Goal: Task Accomplishment & Management: Use online tool/utility

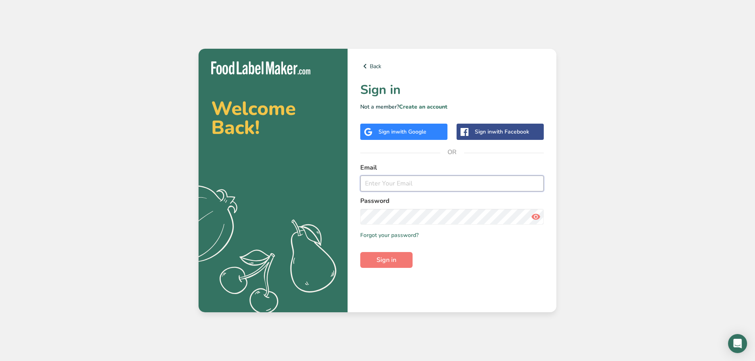
type input "[PERSON_NAME][EMAIL_ADDRESS][DOMAIN_NAME]"
drag, startPoint x: 452, startPoint y: 258, endPoint x: 425, endPoint y: 258, distance: 26.6
click at [452, 258] on form "Email [PERSON_NAME][EMAIL_ADDRESS][DOMAIN_NAME] Password Remember me Forgot you…" at bounding box center [451, 215] width 183 height 105
click at [399, 263] on button "Sign in" at bounding box center [386, 260] width 52 height 16
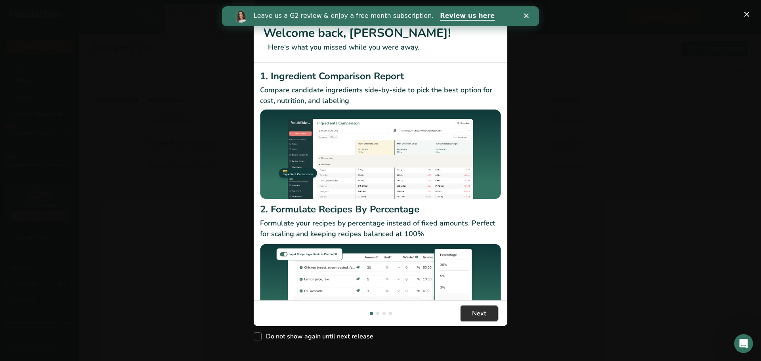
click at [483, 309] on span "Next" at bounding box center [479, 314] width 14 height 10
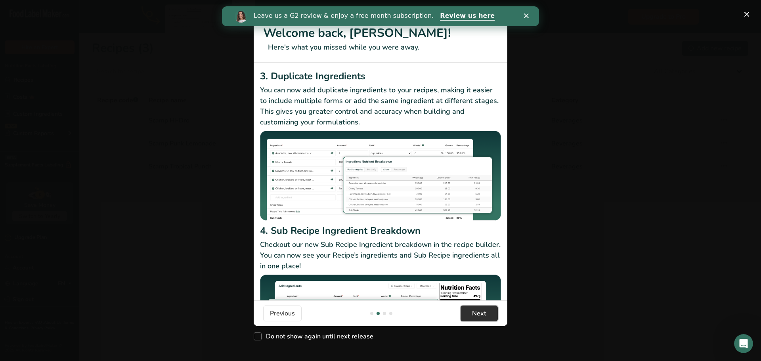
click at [483, 309] on span "Next" at bounding box center [479, 314] width 14 height 10
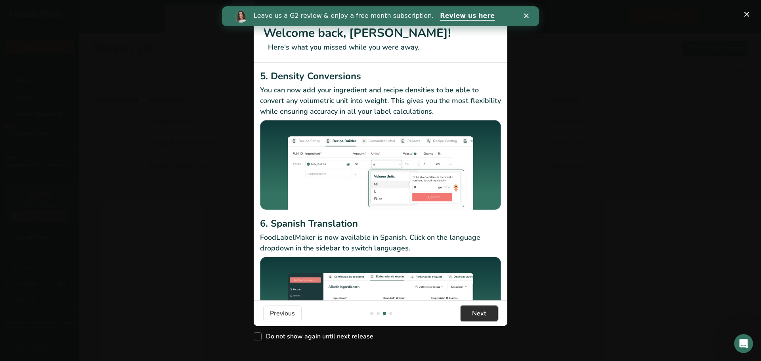
click at [483, 310] on span "Next" at bounding box center [479, 314] width 14 height 10
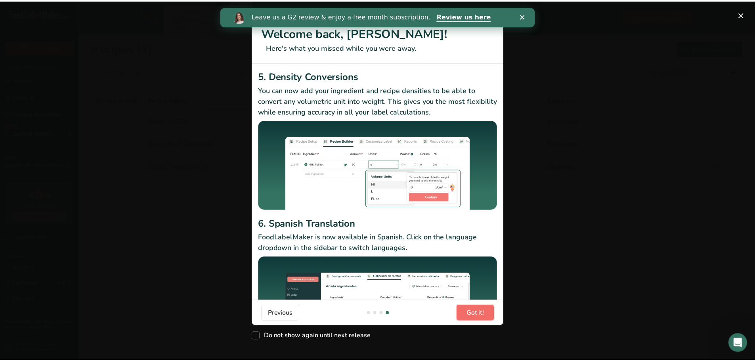
scroll to position [0, 761]
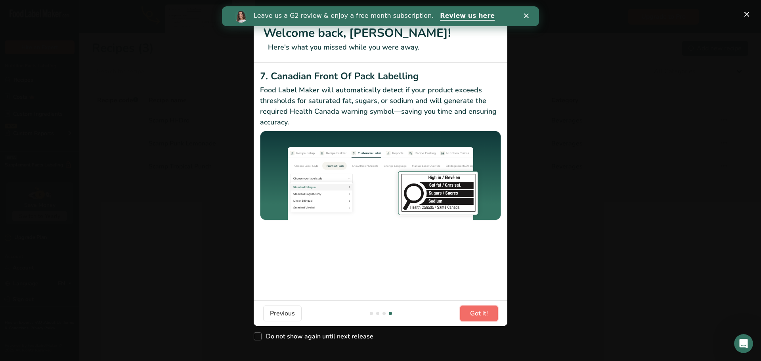
click at [483, 310] on span "Got it!" at bounding box center [479, 314] width 18 height 10
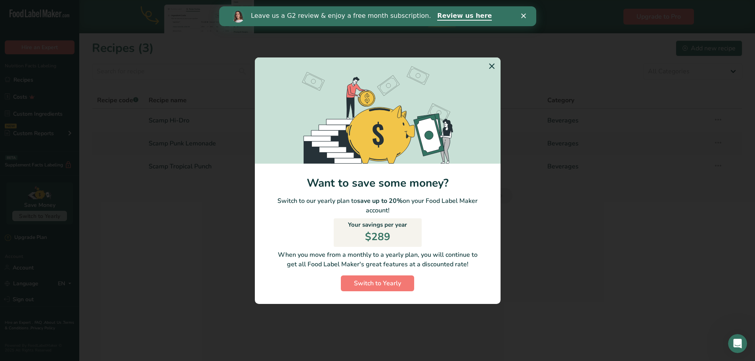
click at [494, 67] on icon "Switch to Yearly Modal" at bounding box center [492, 66] width 10 height 14
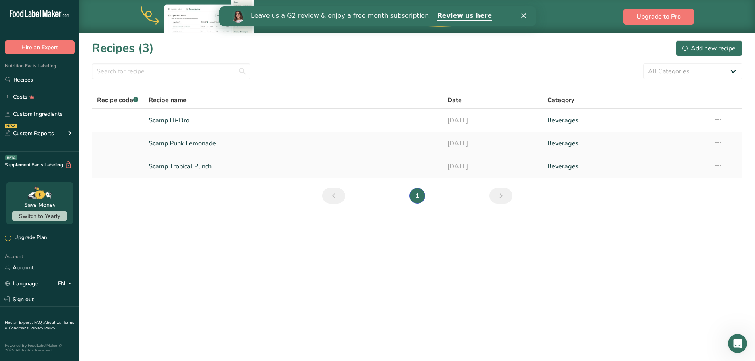
click at [210, 162] on link "Scamp Tropical Punch" at bounding box center [294, 166] width 290 height 17
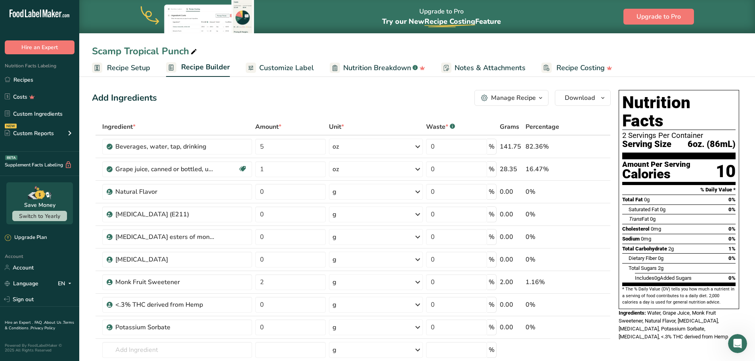
click at [512, 97] on div "Manage Recipe" at bounding box center [513, 98] width 45 height 10
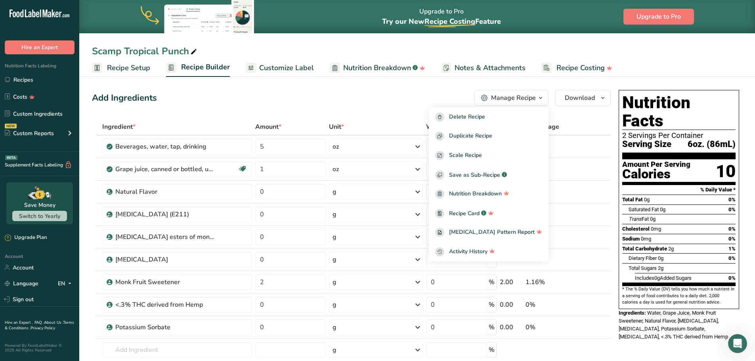
click at [406, 98] on div "Add Ingredients Manage Recipe Delete Recipe Duplicate Recipe Scale Recipe Save …" at bounding box center [351, 98] width 519 height 16
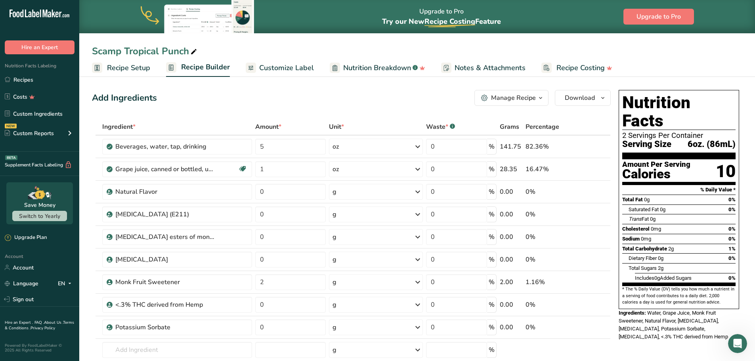
click at [115, 65] on span "Recipe Setup" at bounding box center [128, 68] width 43 height 11
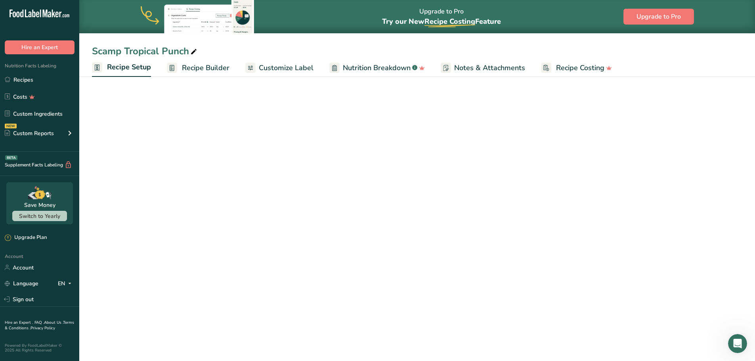
select select "22"
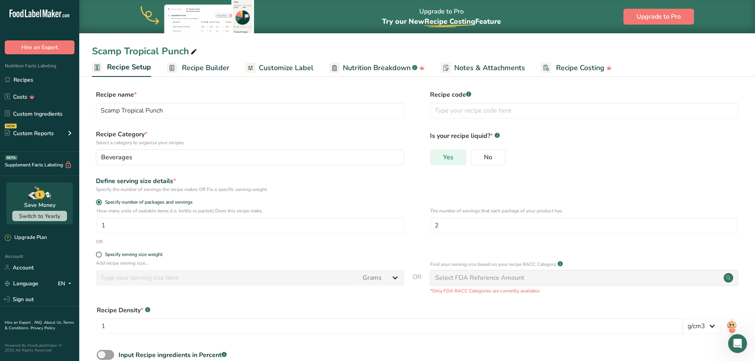
click at [453, 159] on span "Yes" at bounding box center [448, 157] width 10 height 8
click at [436, 159] on input "Yes" at bounding box center [432, 157] width 5 height 5
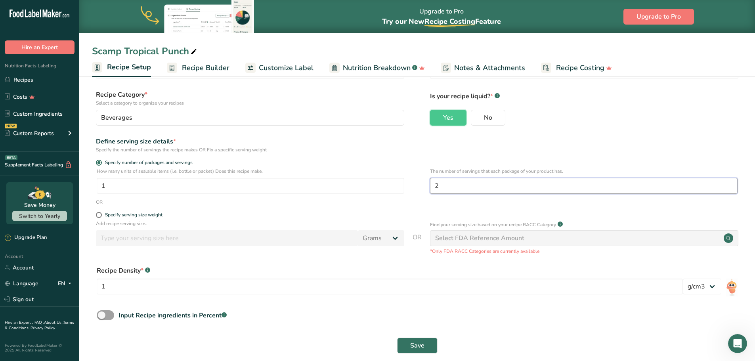
click at [465, 185] on input "2" at bounding box center [584, 186] width 308 height 16
type input "1"
click at [411, 197] on div "How many units of sealable items (i.e. bottle or packet) Does this recipe make.…" at bounding box center [417, 183] width 650 height 31
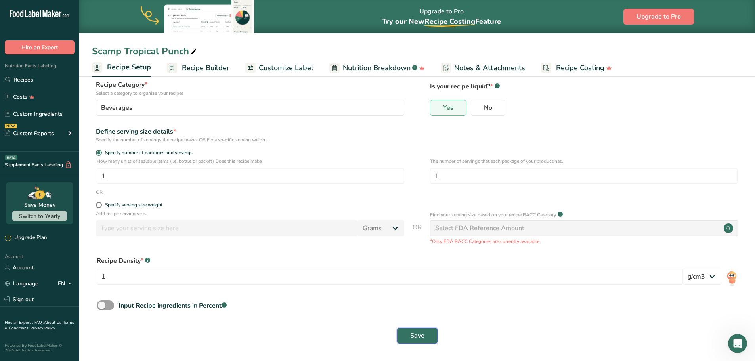
click at [422, 336] on span "Save" at bounding box center [417, 336] width 14 height 10
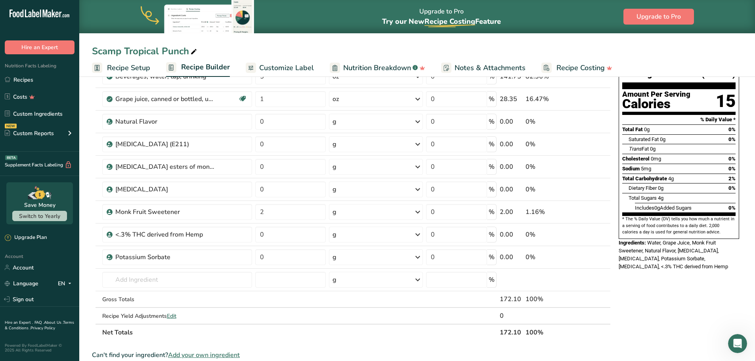
scroll to position [40, 0]
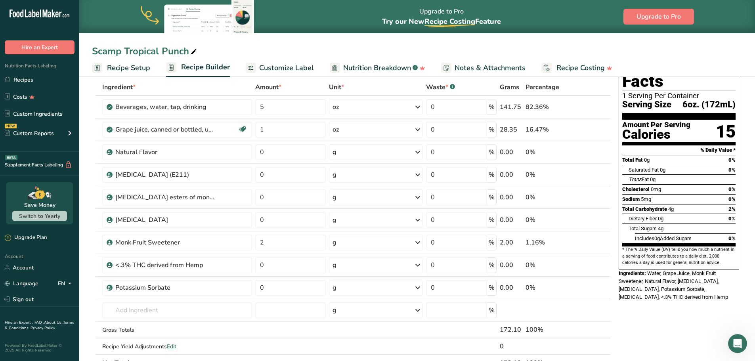
click at [137, 67] on span "Recipe Setup" at bounding box center [128, 68] width 43 height 11
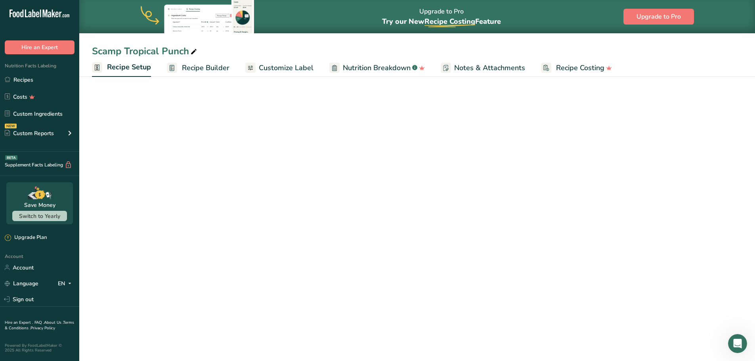
select select "22"
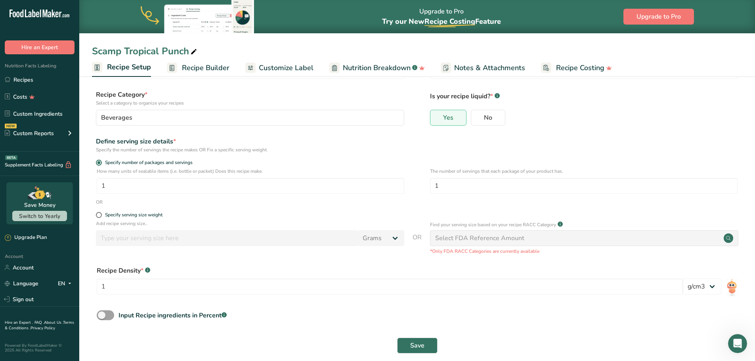
scroll to position [50, 0]
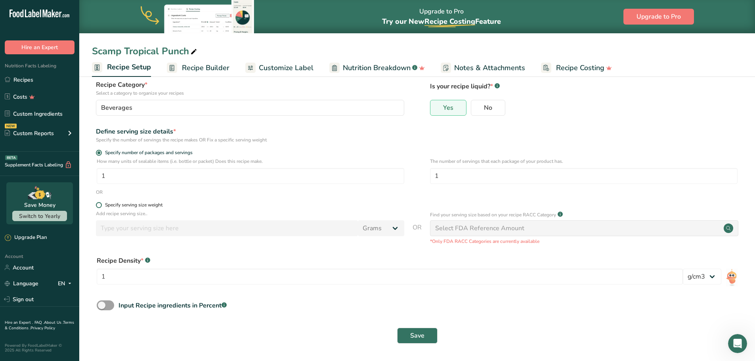
click at [101, 206] on span at bounding box center [99, 205] width 6 height 6
click at [101, 206] on input "Specify serving size weight" at bounding box center [98, 205] width 5 height 5
radio input "true"
radio input "false"
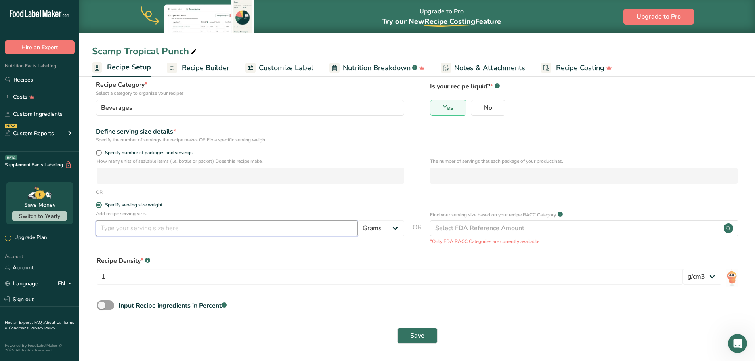
click at [149, 226] on input "number" at bounding box center [227, 228] width 262 height 16
type input "12"
click at [363, 231] on select "Grams kg mg mcg lb oz l mL fl oz tbsp tsp cup qt gallon" at bounding box center [381, 228] width 46 height 16
select select "18"
click at [358, 220] on select "Grams kg mg mcg lb oz l mL fl oz tbsp tsp cup qt gallon" at bounding box center [381, 228] width 46 height 16
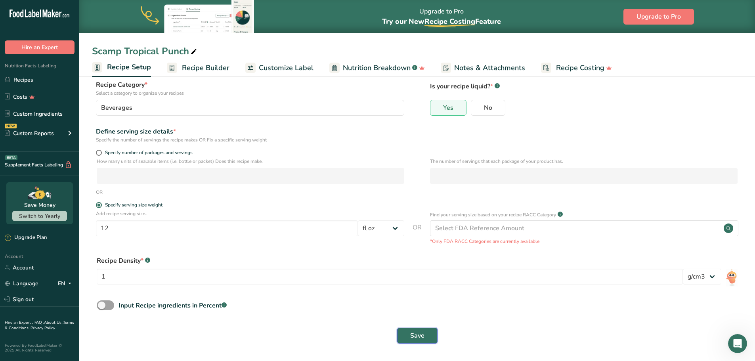
click at [418, 335] on span "Save" at bounding box center [417, 336] width 14 height 10
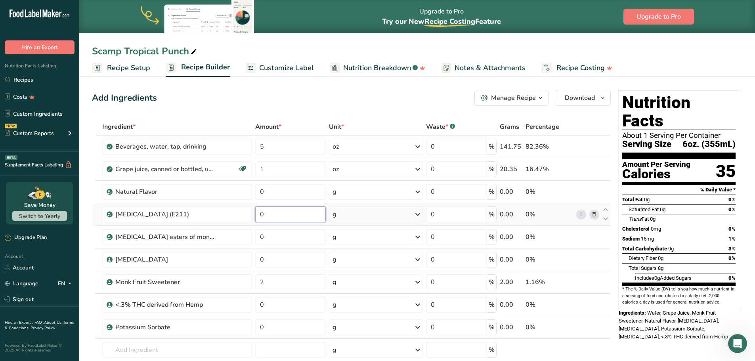
click at [302, 211] on input "0" at bounding box center [290, 214] width 71 height 16
type input "8"
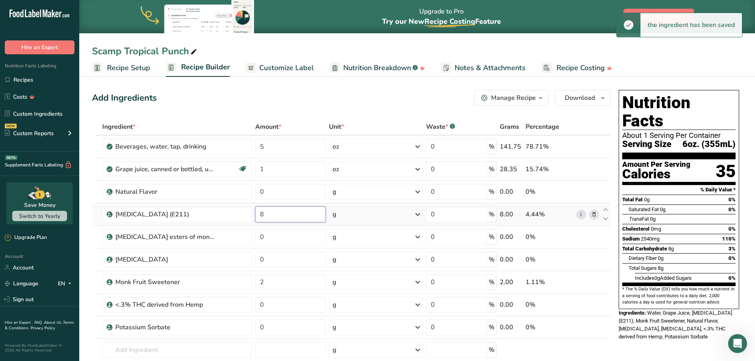
click at [298, 218] on input "8" at bounding box center [290, 214] width 71 height 16
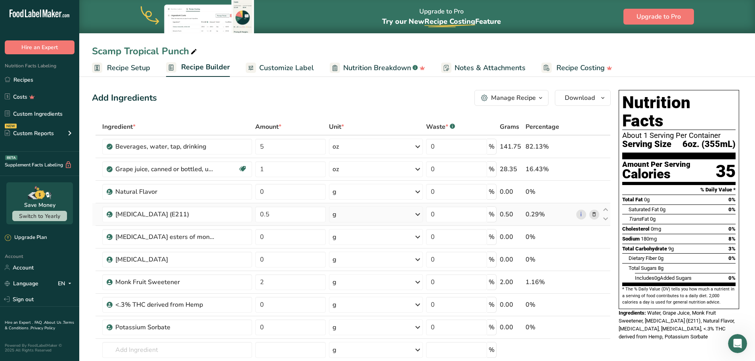
click at [417, 214] on icon at bounding box center [418, 214] width 10 height 14
click at [368, 264] on div "mg" at bounding box center [367, 267] width 67 height 11
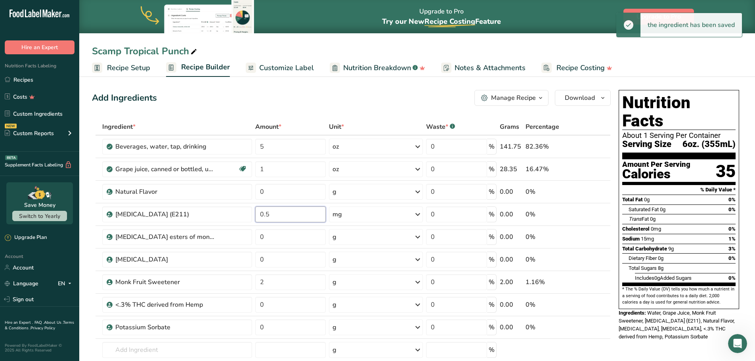
click at [275, 216] on input "0.5" at bounding box center [290, 214] width 71 height 16
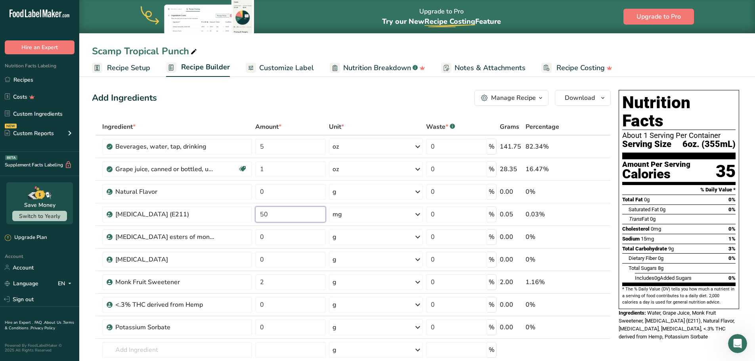
type input "50"
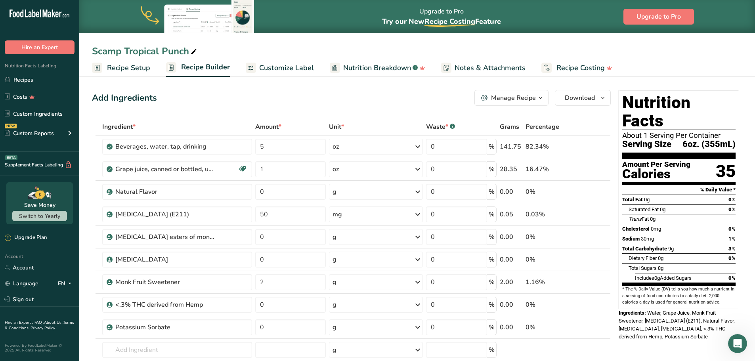
click at [285, 69] on span "Customize Label" at bounding box center [286, 68] width 55 height 11
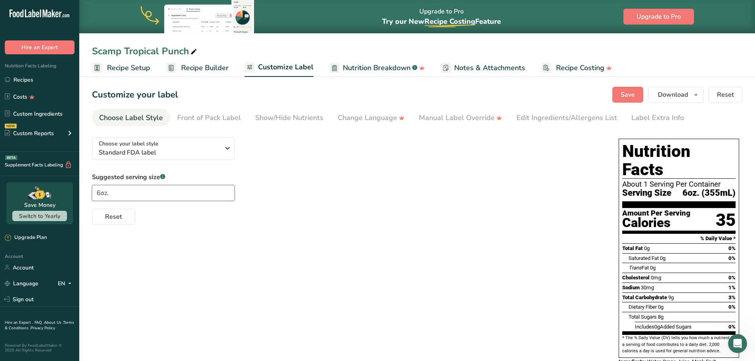
click at [101, 192] on input "6oz." at bounding box center [163, 193] width 143 height 16
click at [105, 194] on input "12oz." at bounding box center [163, 193] width 143 height 16
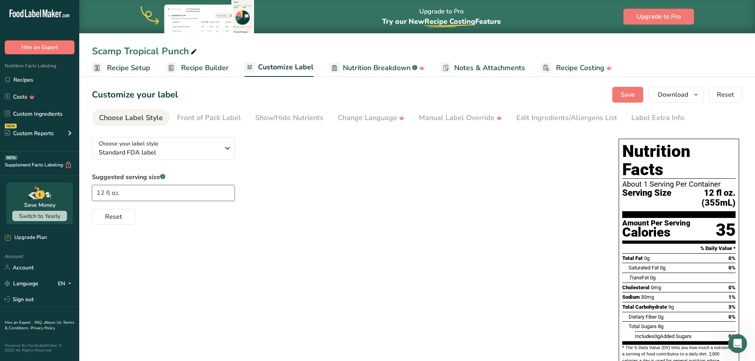
click at [121, 193] on input "12 fl oz." at bounding box center [163, 193] width 143 height 16
type input "12 fl oz"
click at [273, 275] on div "Choose your label style Standard FDA label USA (FDA) Standard FDA label Tabular…" at bounding box center [417, 269] width 650 height 276
click at [124, 219] on button "Reset" at bounding box center [113, 217] width 43 height 16
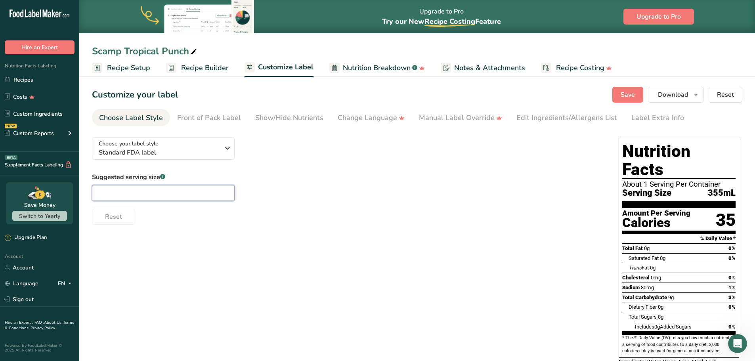
click at [142, 192] on input "text" at bounding box center [163, 193] width 143 height 16
click at [201, 142] on div "Choose your label style Standard FDA label" at bounding box center [159, 148] width 121 height 18
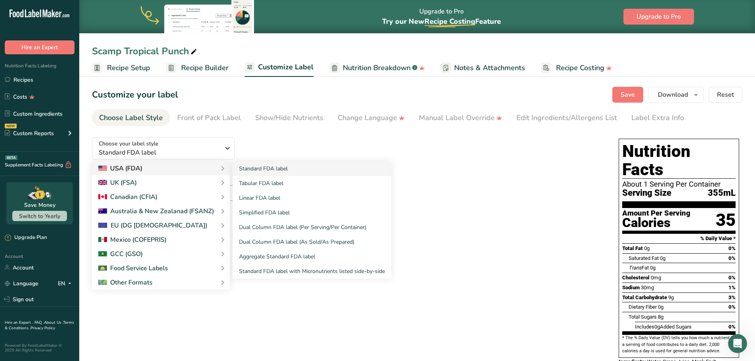
click at [185, 169] on div "USA (FDA)" at bounding box center [160, 169] width 125 height 10
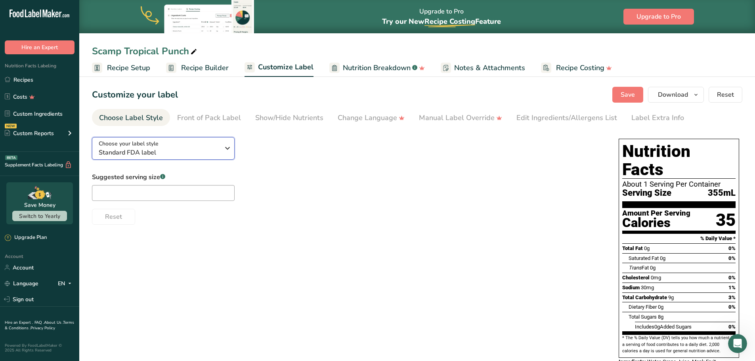
click at [184, 152] on span "Standard FDA label" at bounding box center [159, 153] width 121 height 10
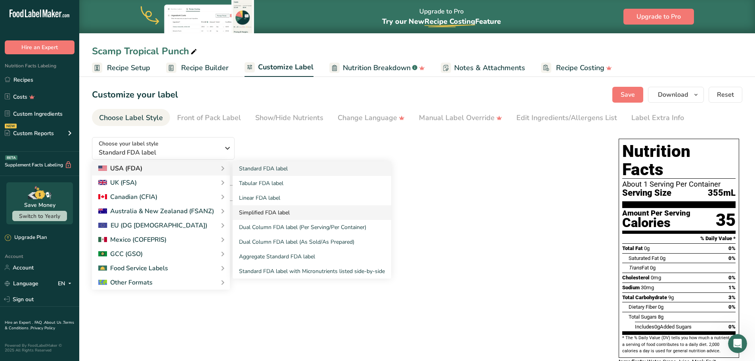
click at [283, 212] on link "Simplified FDA label" at bounding box center [312, 212] width 159 height 15
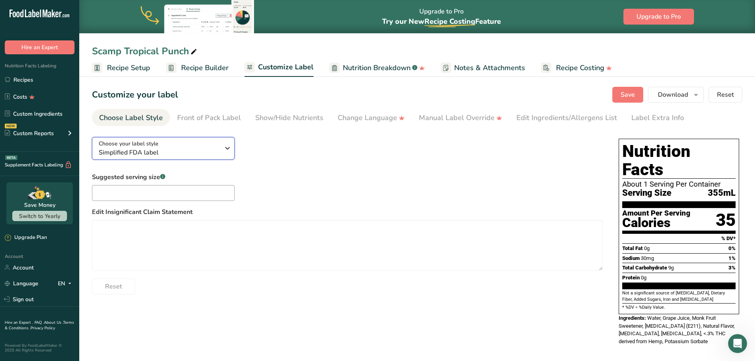
click at [186, 151] on span "Simplified FDA label" at bounding box center [159, 153] width 121 height 10
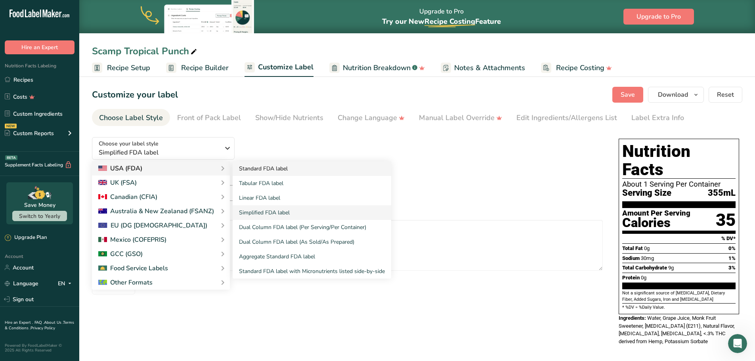
click at [261, 167] on link "Standard FDA label" at bounding box center [312, 168] width 159 height 15
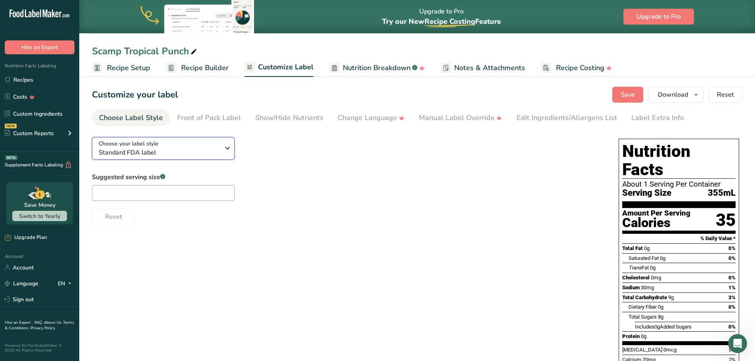
click at [202, 146] on div "Choose your label style Standard FDA label" at bounding box center [159, 148] width 121 height 18
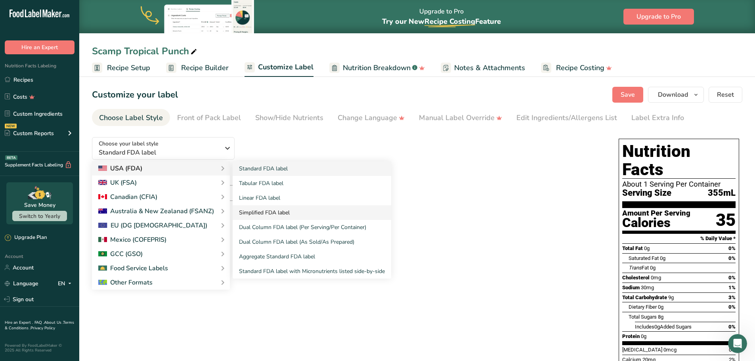
click at [274, 214] on link "Simplified FDA label" at bounding box center [312, 212] width 159 height 15
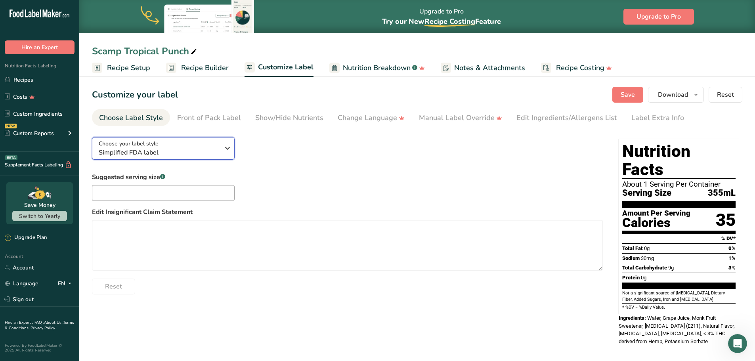
click at [172, 150] on span "Simplified FDA label" at bounding box center [159, 153] width 121 height 10
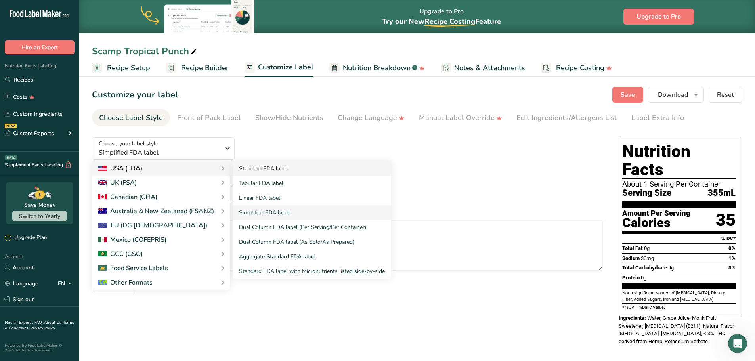
click at [280, 169] on link "Standard FDA label" at bounding box center [312, 168] width 159 height 15
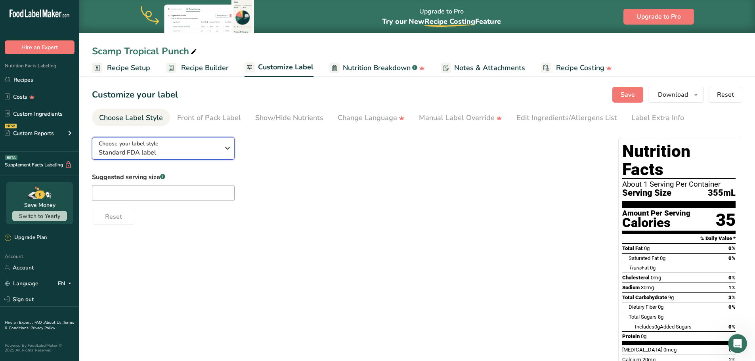
drag, startPoint x: 180, startPoint y: 149, endPoint x: 228, endPoint y: 157, distance: 48.9
click at [180, 149] on span "Standard FDA label" at bounding box center [159, 153] width 121 height 10
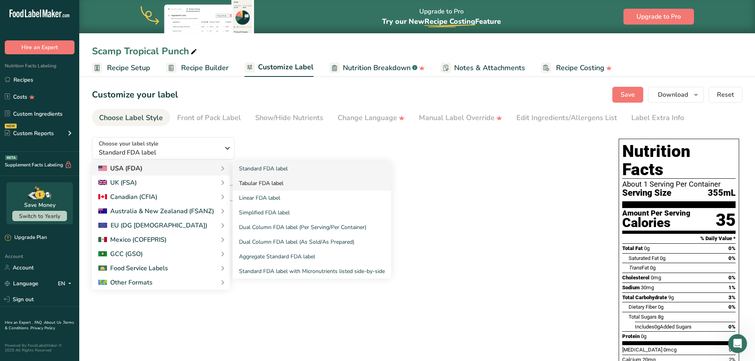
click at [258, 179] on link "Tabular FDA label" at bounding box center [312, 183] width 159 height 15
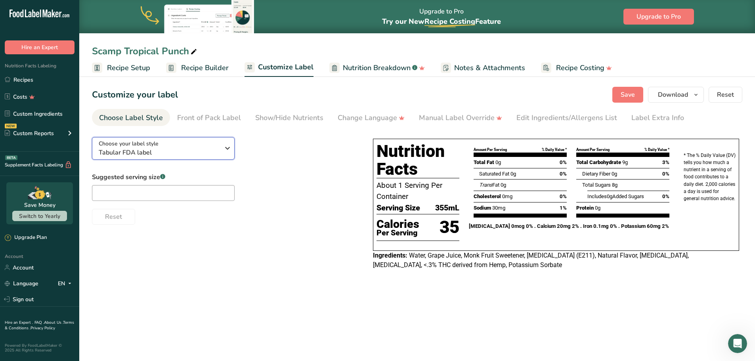
click at [190, 151] on span "Tabular FDA label" at bounding box center [159, 153] width 121 height 10
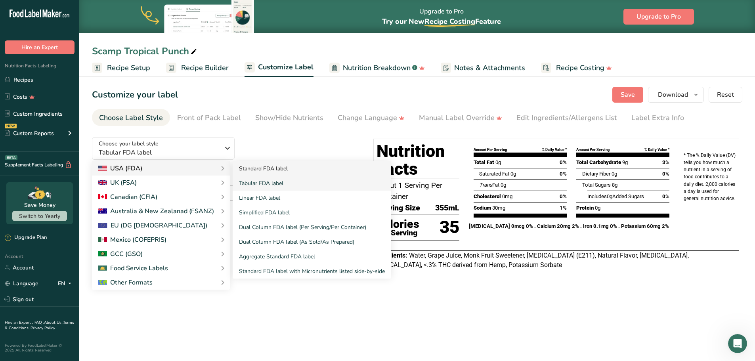
click at [262, 164] on link "Standard FDA label" at bounding box center [312, 168] width 159 height 15
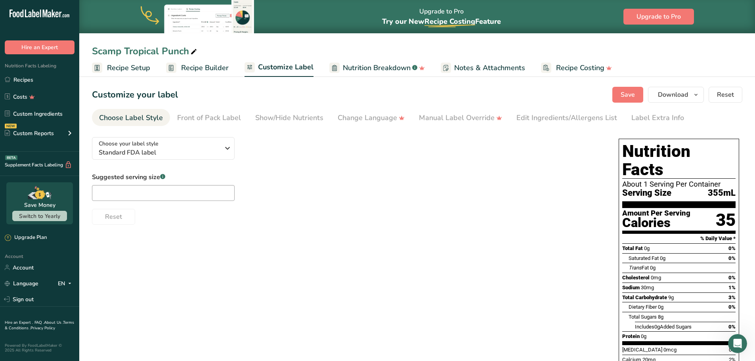
click at [458, 194] on div "Suggested serving size .a-a{fill:#347362;}.b-a{fill:#fff;} Reset" at bounding box center [347, 198] width 511 height 52
click at [208, 120] on div "Front of Pack Label" at bounding box center [209, 118] width 64 height 11
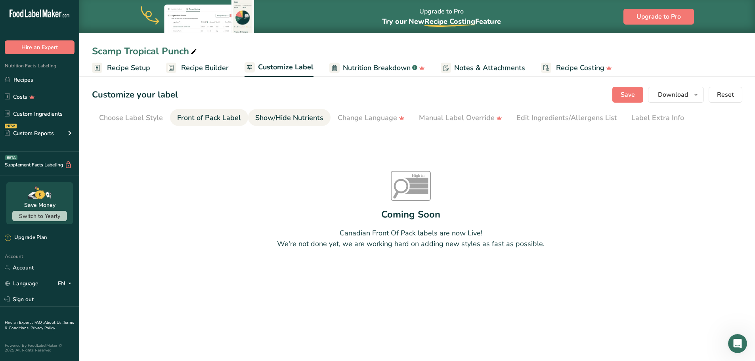
click at [306, 118] on div "Show/Hide Nutrients" at bounding box center [289, 118] width 68 height 11
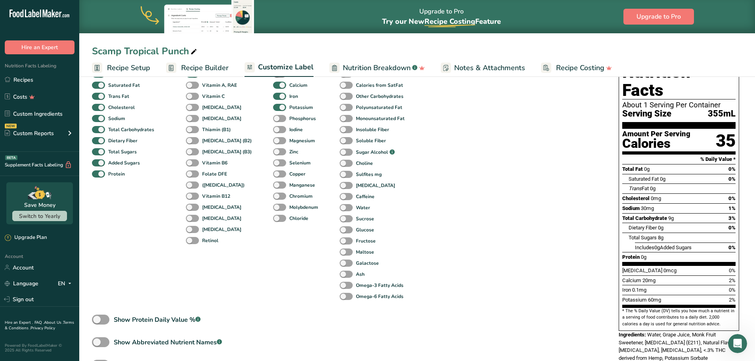
scroll to position [40, 0]
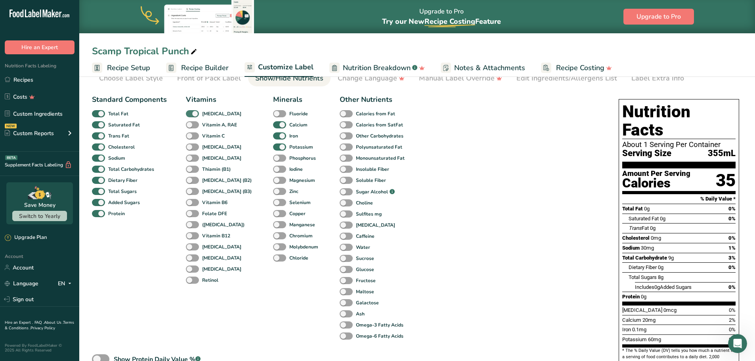
click at [193, 113] on span at bounding box center [192, 114] width 13 height 8
click at [191, 113] on input "[MEDICAL_DATA]" at bounding box center [188, 113] width 5 height 5
checkbox input "false"
click at [273, 112] on span at bounding box center [279, 114] width 13 height 8
click at [273, 112] on input "Fluoride" at bounding box center [275, 113] width 5 height 5
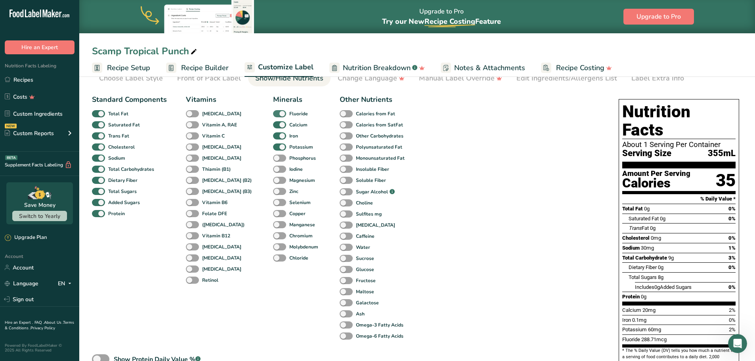
click at [273, 112] on span at bounding box center [279, 114] width 13 height 8
click at [273, 112] on input "Fluoride" at bounding box center [275, 113] width 5 height 5
checkbox input "false"
click at [214, 113] on b "[MEDICAL_DATA]" at bounding box center [221, 113] width 39 height 7
click at [191, 113] on input "[MEDICAL_DATA]" at bounding box center [188, 113] width 5 height 5
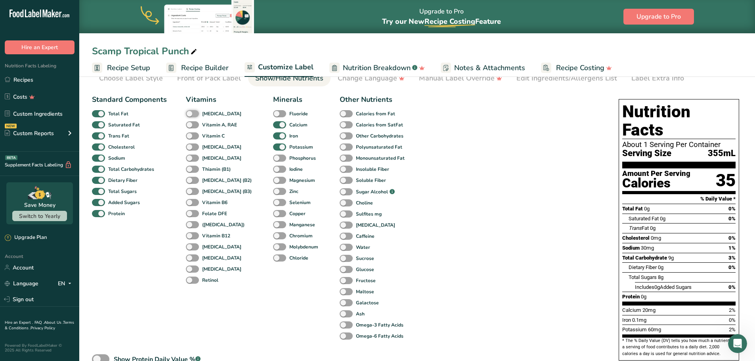
checkbox input "true"
click at [454, 195] on div "Standard Components Total Fat Saturated Fat Trans Fat [MEDICAL_DATA] Sodium Tot…" at bounding box center [347, 263] width 511 height 344
click at [380, 69] on span "Nutrition Breakdown" at bounding box center [377, 68] width 68 height 11
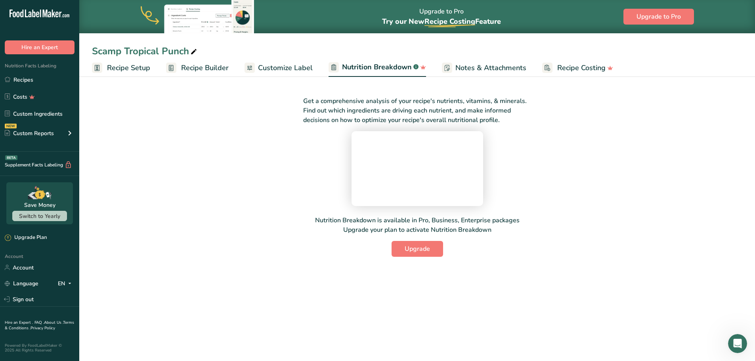
click at [472, 64] on span "Notes & Attachments" at bounding box center [490, 68] width 71 height 11
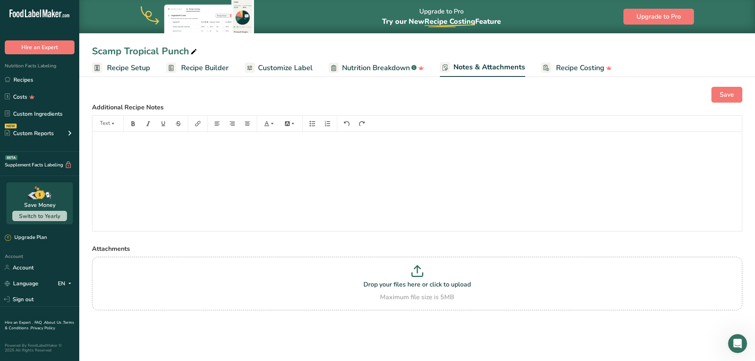
click at [576, 69] on span "Recipe Costing" at bounding box center [580, 68] width 48 height 11
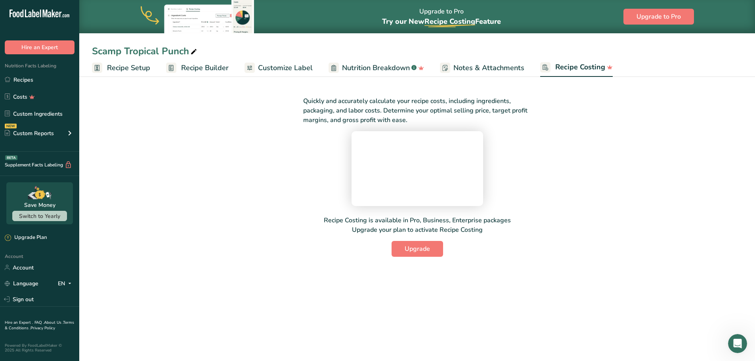
click at [142, 65] on span "Recipe Setup" at bounding box center [128, 68] width 43 height 11
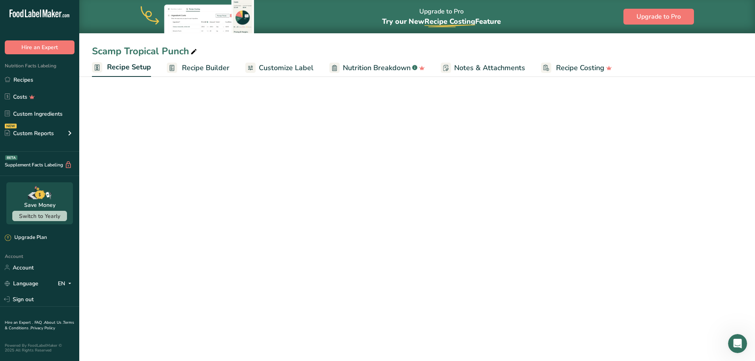
select select "18"
select select "22"
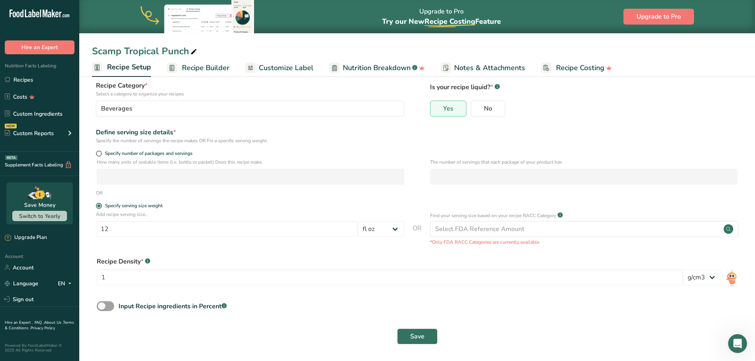
scroll to position [50, 0]
click at [419, 338] on span "Save" at bounding box center [417, 336] width 14 height 10
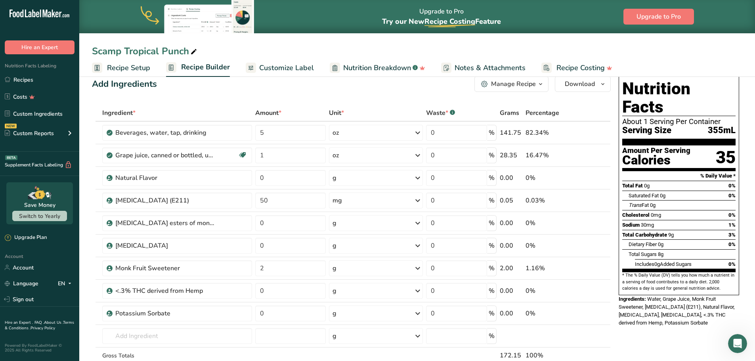
scroll to position [5, 0]
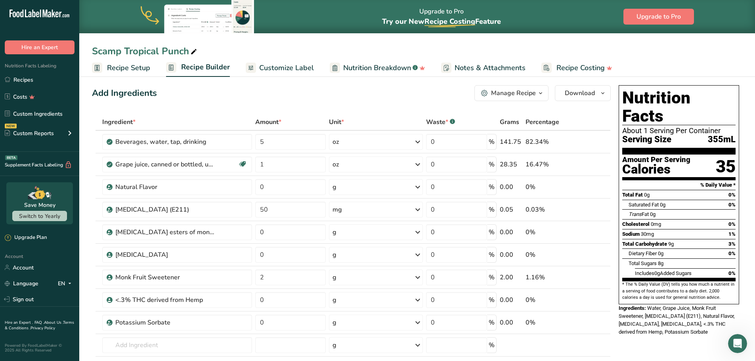
click at [539, 96] on icon "button" at bounding box center [540, 93] width 6 height 10
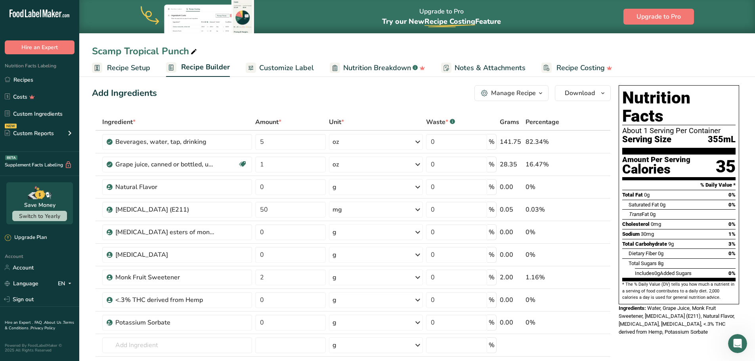
click at [507, 91] on div "Manage Recipe" at bounding box center [513, 93] width 45 height 10
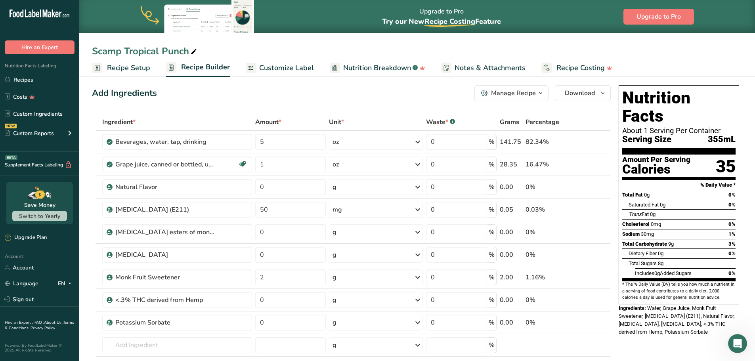
click at [294, 70] on span "Customize Label" at bounding box center [286, 68] width 55 height 11
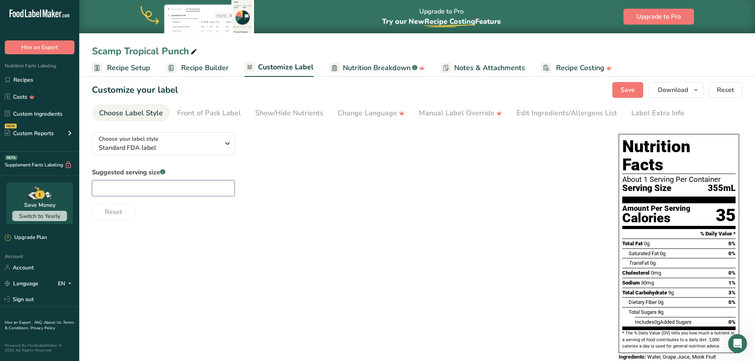
click at [178, 192] on input "text" at bounding box center [163, 188] width 143 height 16
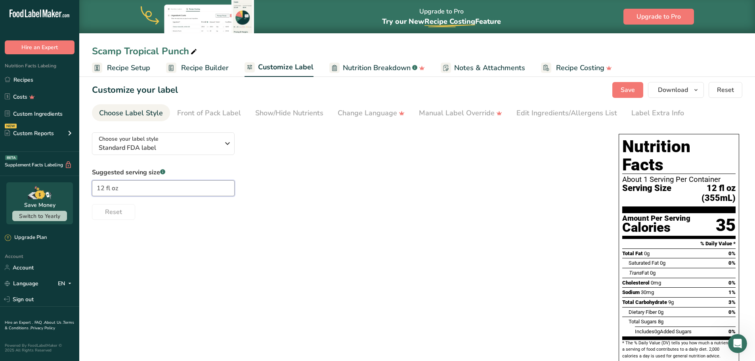
type input "12 fl oz"
click at [291, 206] on div "Reset" at bounding box center [347, 210] width 511 height 19
click at [633, 90] on span "Save" at bounding box center [628, 90] width 14 height 10
click at [185, 69] on span "Recipe Builder" at bounding box center [205, 68] width 48 height 11
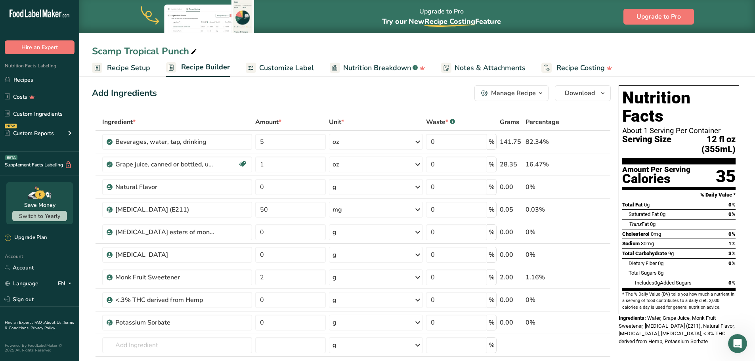
click at [463, 49] on div "Scamp Tropical Punch" at bounding box center [417, 51] width 676 height 14
click at [299, 276] on input "2" at bounding box center [290, 277] width 71 height 16
type input "1"
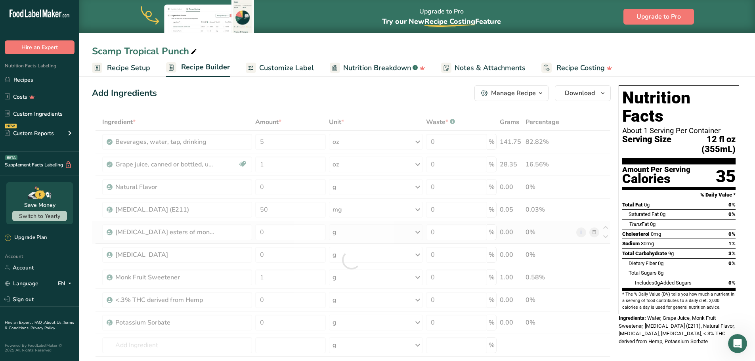
click at [298, 241] on div "Ingredient * Amount * Unit * Waste * .a-a{fill:#347362;}.b-a{fill:#fff;} Grams …" at bounding box center [351, 260] width 519 height 292
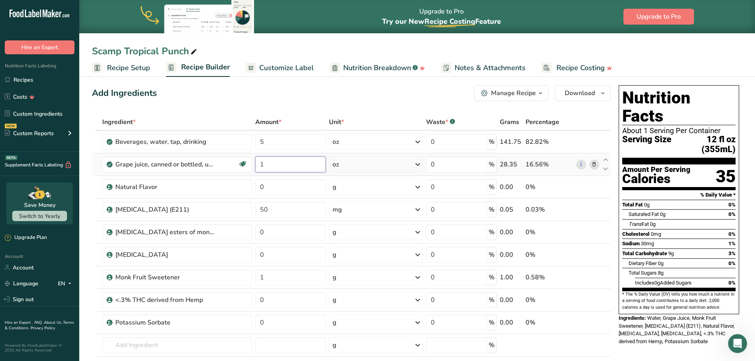
click at [301, 164] on input "1" at bounding box center [290, 165] width 71 height 16
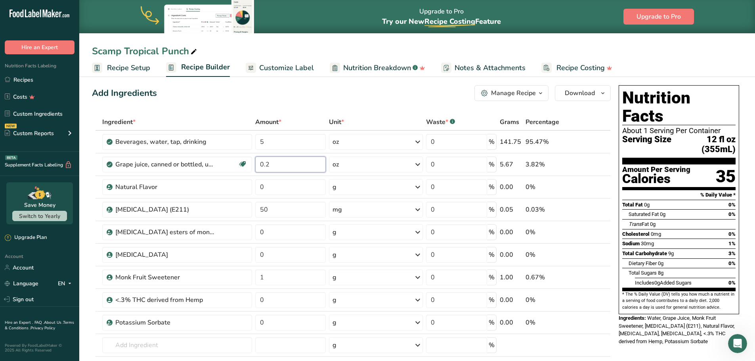
type input "0.2"
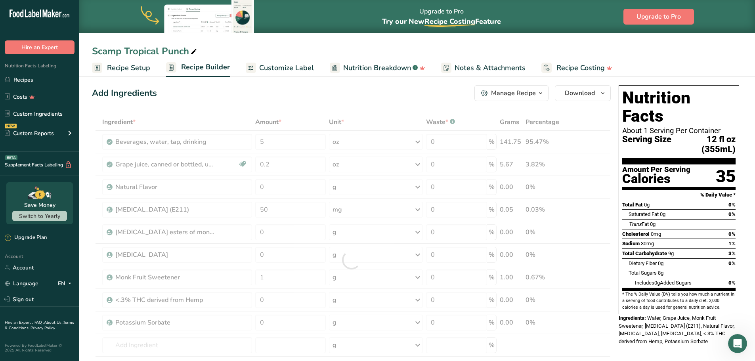
click at [329, 95] on div "Add Ingredients Manage Recipe Delete Recipe Duplicate Recipe Scale Recipe Save …" at bounding box center [351, 93] width 519 height 16
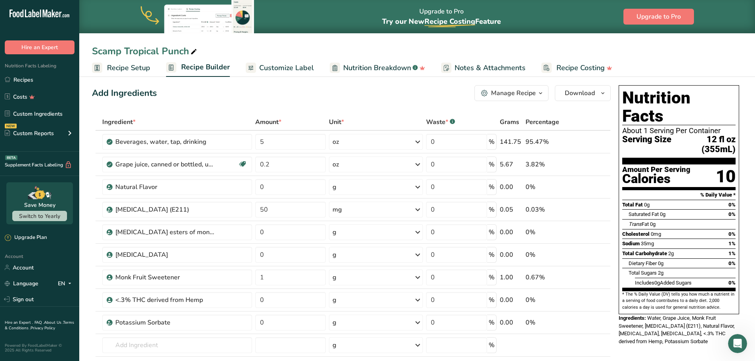
click at [283, 66] on span "Customize Label" at bounding box center [286, 68] width 55 height 11
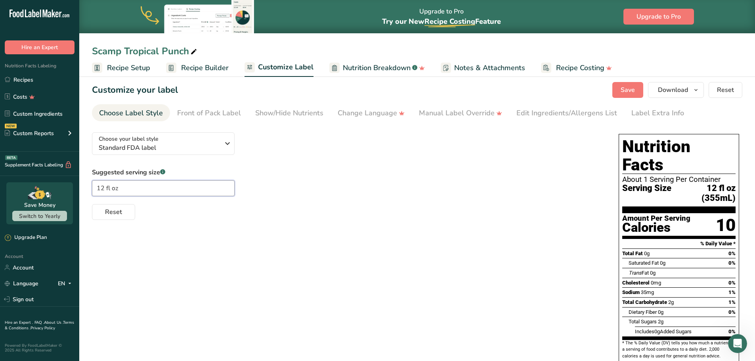
click at [183, 187] on input "12 fl oz" at bounding box center [163, 188] width 143 height 16
click at [232, 116] on div "Front of Pack Label" at bounding box center [209, 113] width 64 height 11
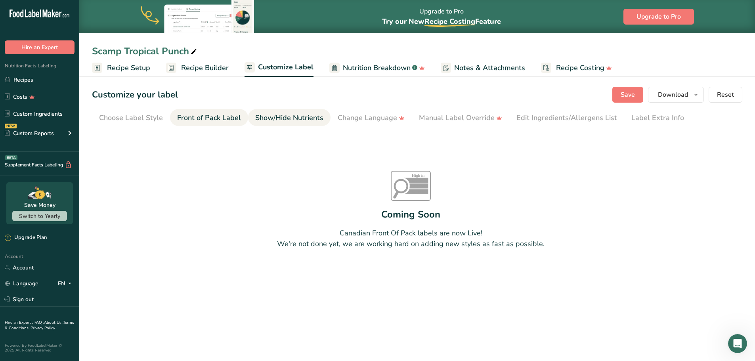
click at [266, 118] on div "Show/Hide Nutrients" at bounding box center [289, 118] width 68 height 11
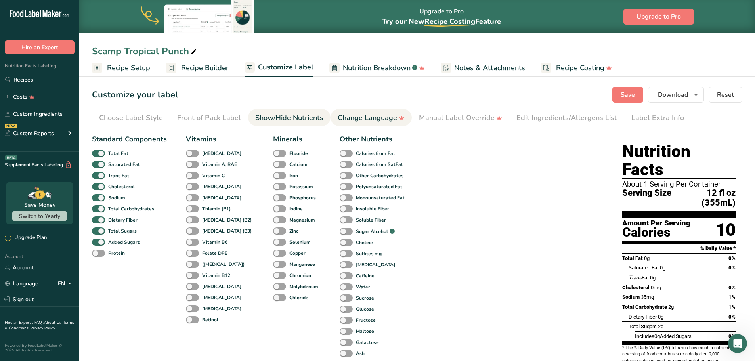
click at [354, 118] on div "Change Language" at bounding box center [371, 118] width 67 height 11
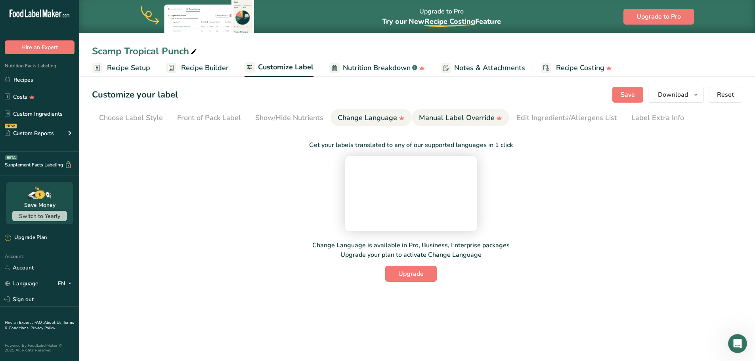
click at [458, 122] on div "Manual Label Override" at bounding box center [460, 118] width 83 height 11
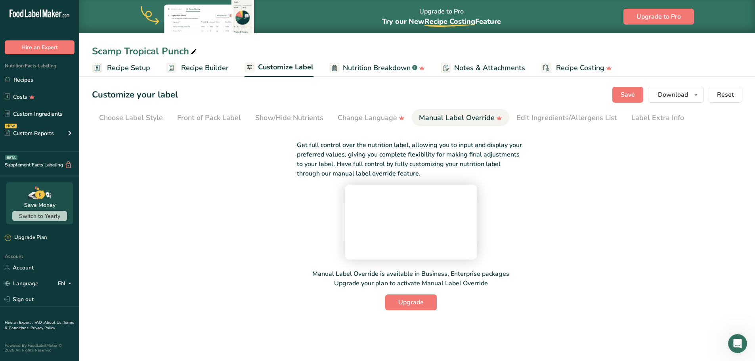
scroll to position [23, 0]
click at [550, 113] on div "Edit Ingredients/Allergens List" at bounding box center [566, 118] width 101 height 11
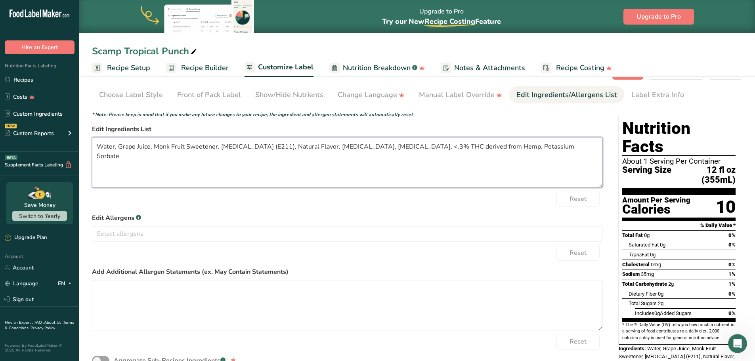
drag, startPoint x: 288, startPoint y: 148, endPoint x: 270, endPoint y: 150, distance: 18.7
click at [270, 150] on textarea "Water, Grape Juice, Monk Fruit Sweetener, [MEDICAL_DATA] (E211), Natural Flavor…" at bounding box center [347, 162] width 511 height 51
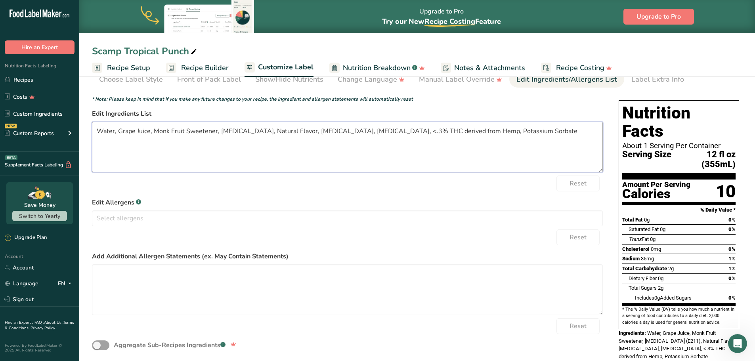
scroll to position [47, 0]
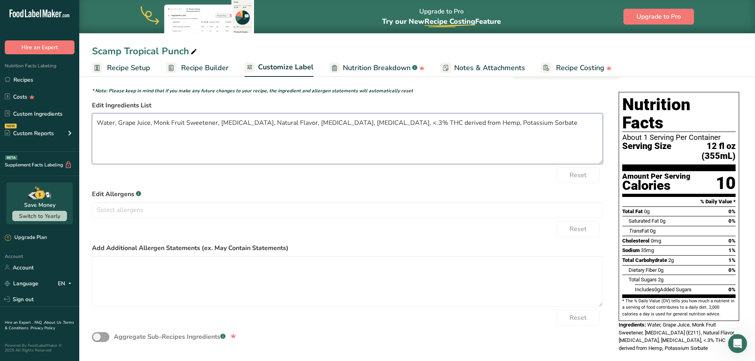
type textarea "Water, Grape Juice, Monk Fruit Sweetener, [MEDICAL_DATA], Natural Flavor, [MEDI…"
click at [508, 94] on div "* Note: Please keep in mind that if you make any future changes to your recipe,…" at bounding box center [347, 90] width 511 height 7
click at [497, 95] on form "* Note: Please keep in mind that if you make any future changes to your recipe,…" at bounding box center [347, 217] width 511 height 261
click at [226, 71] on span "Recipe Builder" at bounding box center [205, 68] width 48 height 11
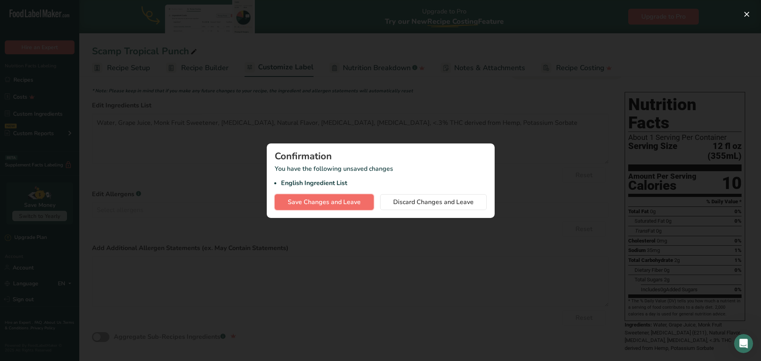
click at [355, 202] on span "Save Changes and Leave" at bounding box center [324, 202] width 73 height 10
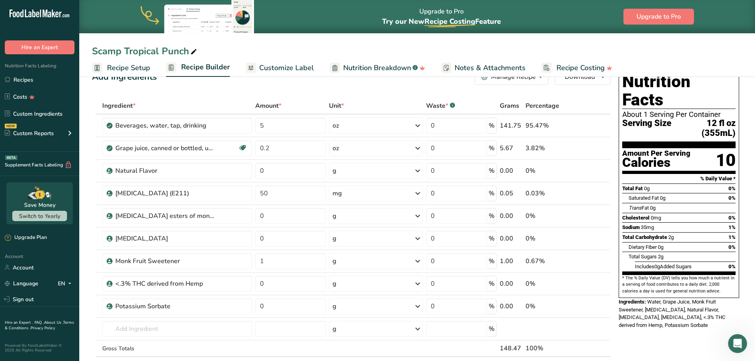
scroll to position [7, 0]
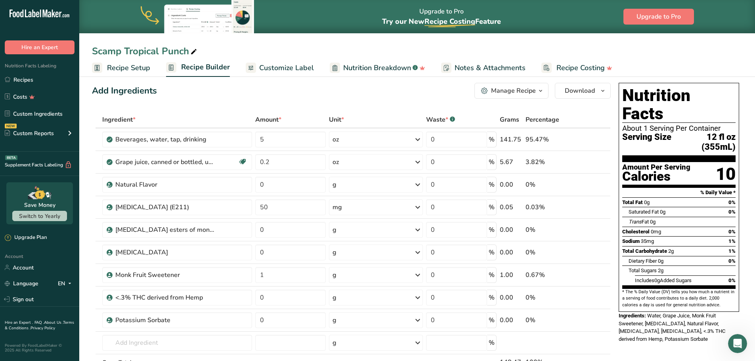
click at [304, 72] on span "Customize Label" at bounding box center [286, 68] width 55 height 11
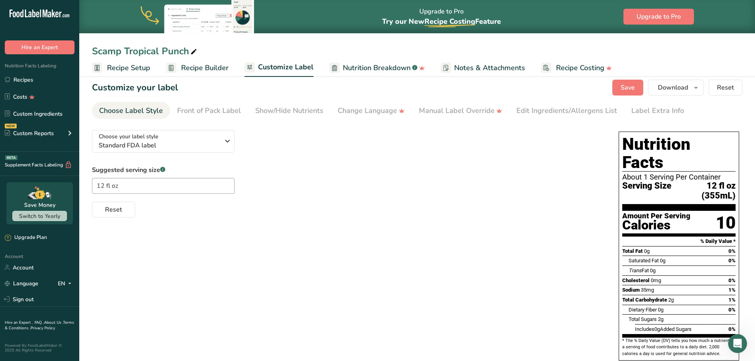
click at [204, 67] on span "Recipe Builder" at bounding box center [205, 68] width 48 height 11
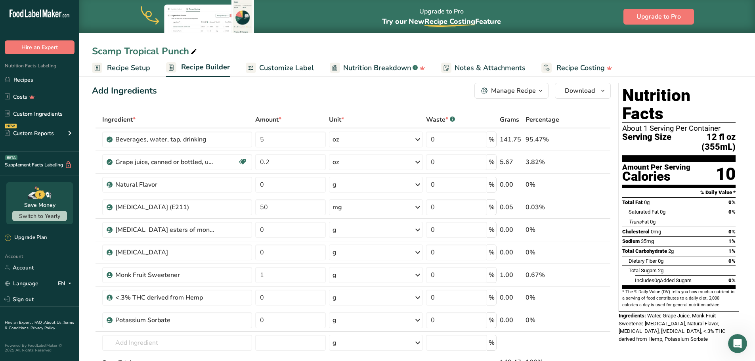
drag, startPoint x: 476, startPoint y: 65, endPoint x: 469, endPoint y: 65, distance: 6.7
click at [476, 65] on span "Notes & Attachments" at bounding box center [490, 68] width 71 height 11
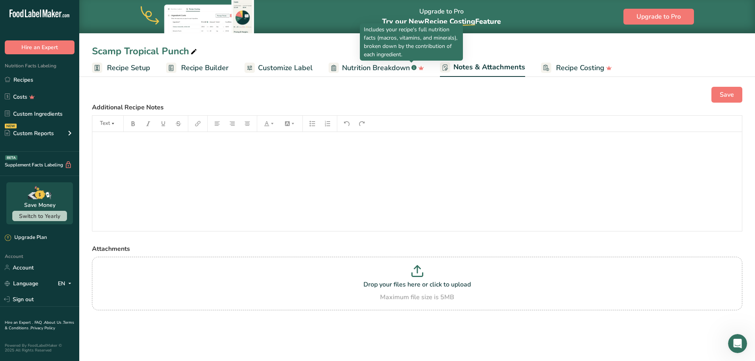
click at [401, 69] on span "Nutrition Breakdown" at bounding box center [376, 68] width 68 height 11
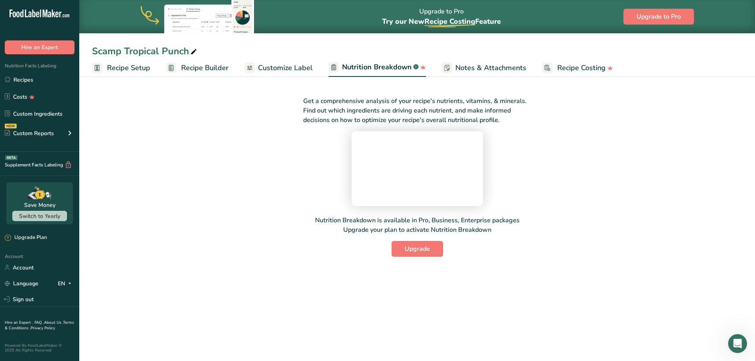
click at [284, 78] on div "Get a comprehensive analysis of your recipe's nutrients, vitamins, & minerals. …" at bounding box center [417, 178] width 676 height 208
click at [286, 67] on span "Customize Label" at bounding box center [285, 68] width 55 height 11
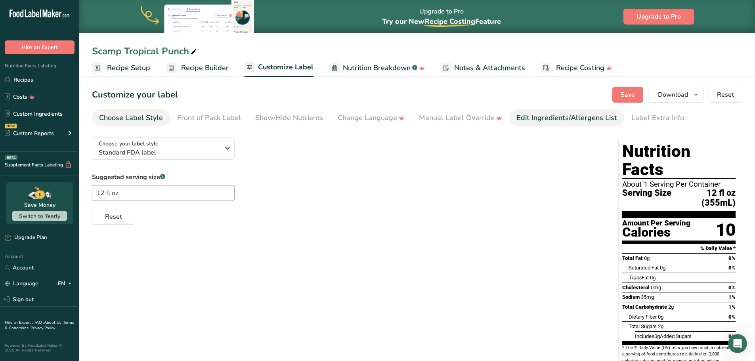
click at [562, 117] on div "Edit Ingredients/Allergens List" at bounding box center [566, 118] width 101 height 11
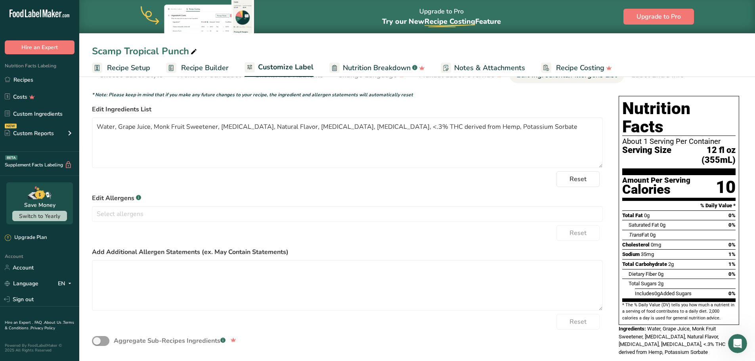
scroll to position [47, 0]
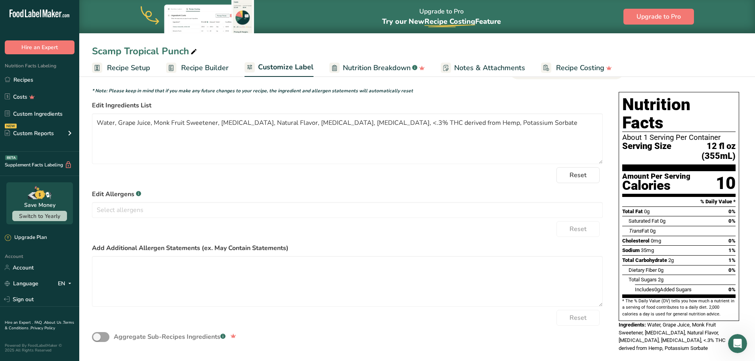
click at [389, 67] on span "Nutrition Breakdown" at bounding box center [377, 68] width 68 height 11
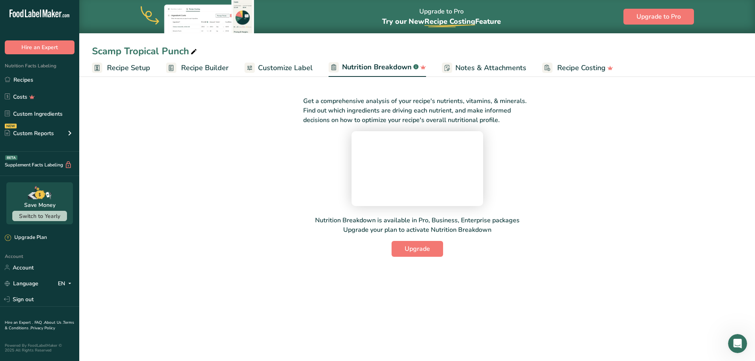
click at [482, 68] on span "Notes & Attachments" at bounding box center [490, 68] width 71 height 11
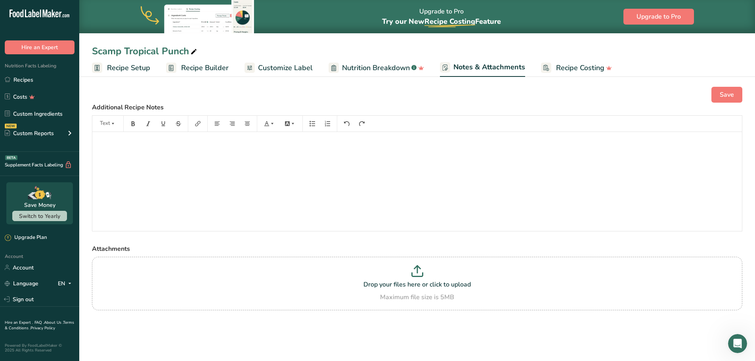
click at [288, 71] on span "Customize Label" at bounding box center [285, 68] width 55 height 11
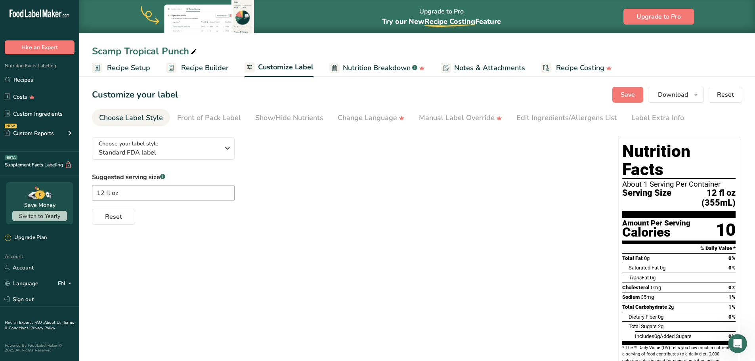
click at [206, 67] on span "Recipe Builder" at bounding box center [205, 68] width 48 height 11
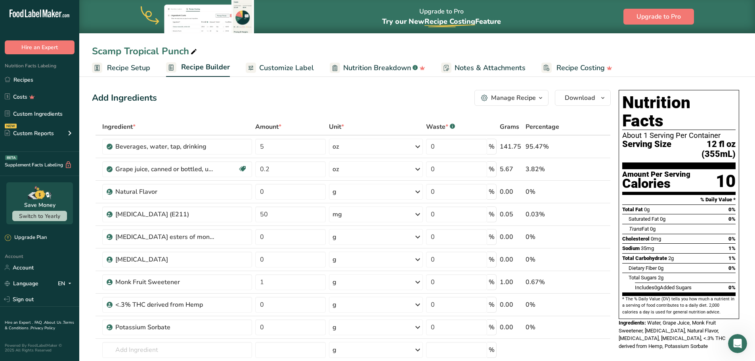
click at [145, 70] on span "Recipe Setup" at bounding box center [128, 68] width 43 height 11
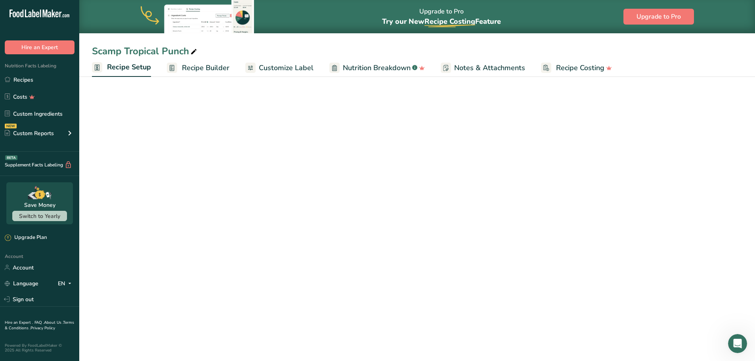
select select "18"
select select "22"
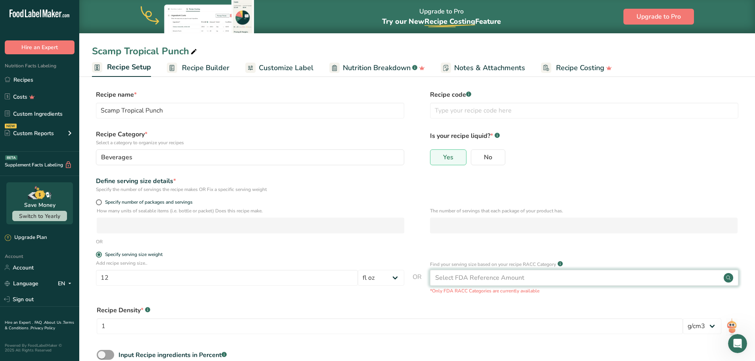
click at [501, 277] on div "Select FDA Reference Amount" at bounding box center [479, 278] width 89 height 10
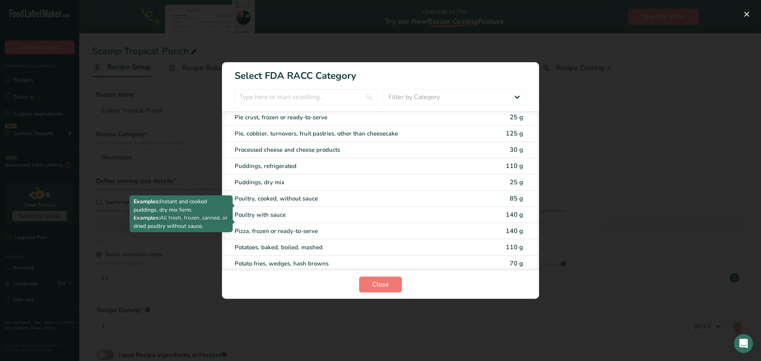
scroll to position [1121, 0]
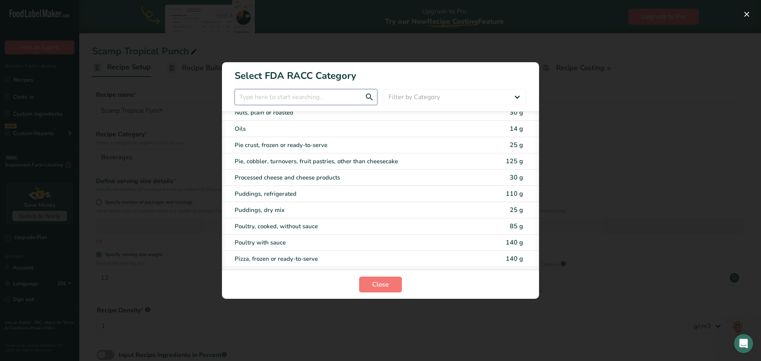
click at [300, 102] on input "RACC Category Selection Modal" at bounding box center [306, 97] width 143 height 16
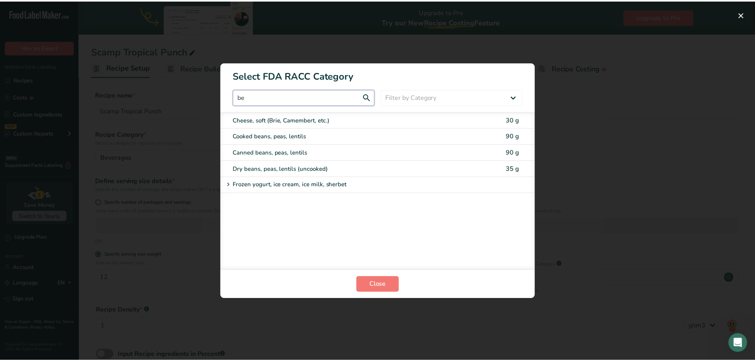
scroll to position [0, 0]
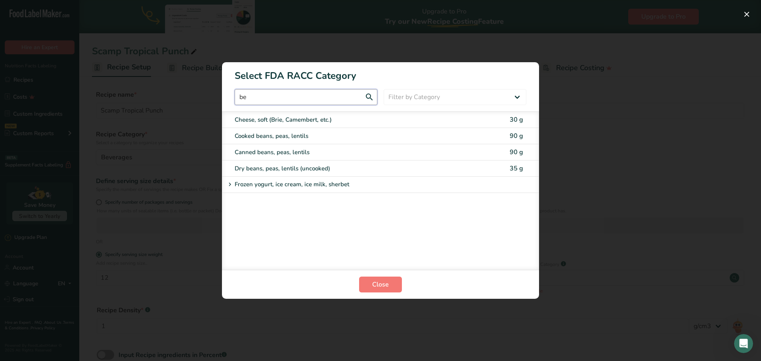
type input "b"
type input "drink"
click at [442, 96] on select "Filter by Category All Bakery products [GEOGRAPHIC_DATA] Cereals and other grai…" at bounding box center [455, 97] width 143 height 16
select select "6"
click at [384, 89] on select "Filter by Category All Bakery products [GEOGRAPHIC_DATA] Cereals and other grai…" at bounding box center [455, 97] width 143 height 16
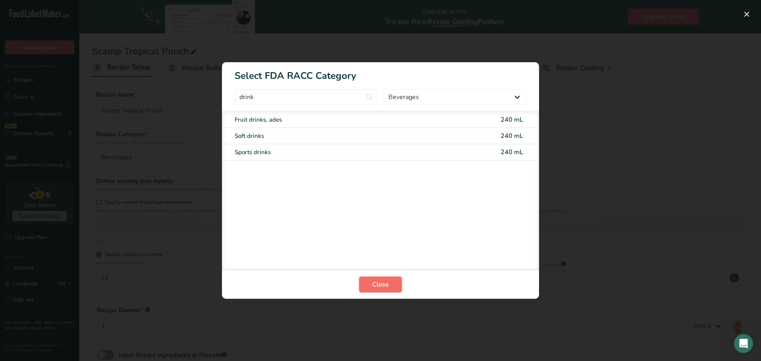
click at [389, 289] on button "Close" at bounding box center [380, 285] width 43 height 16
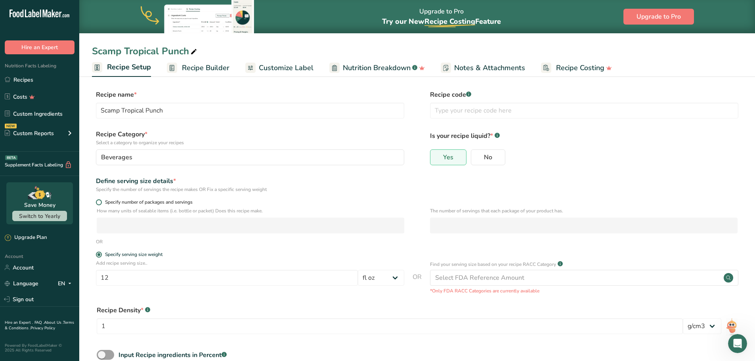
click at [96, 200] on label "Specify number of packages and servings" at bounding box center [250, 202] width 308 height 6
click at [96, 200] on input "Specify number of packages and servings" at bounding box center [98, 202] width 5 height 5
radio input "true"
radio input "false"
select select "0"
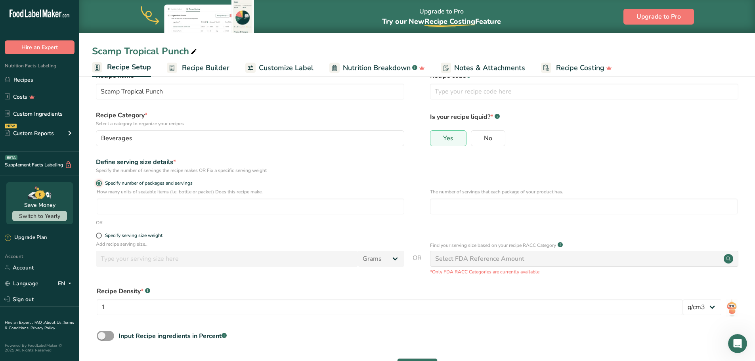
scroll to position [50, 0]
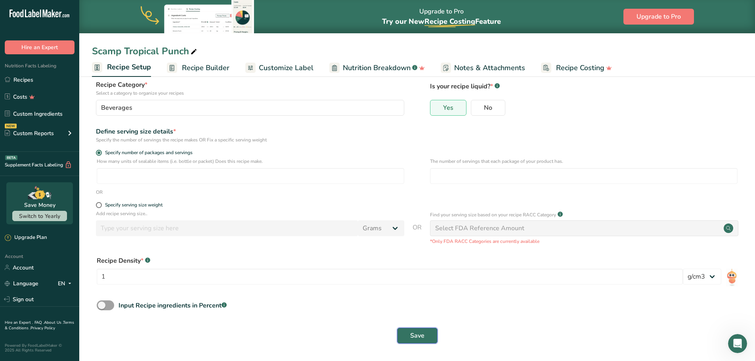
click at [420, 331] on span "Save" at bounding box center [417, 336] width 14 height 10
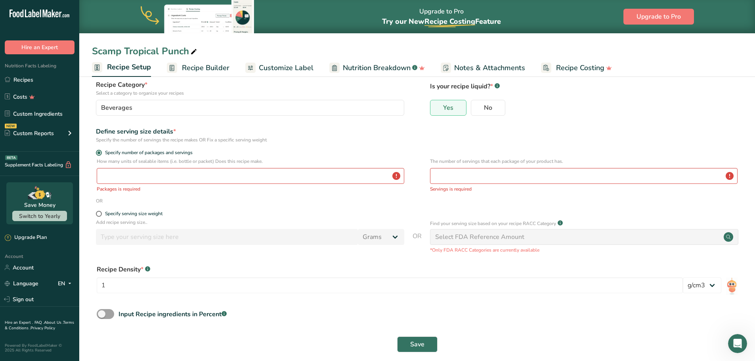
click at [200, 166] on div "How many units of sealable items (i.e. bottle or packet) Does this recipe make.…" at bounding box center [251, 175] width 308 height 35
click at [199, 172] on input "number" at bounding box center [251, 176] width 308 height 16
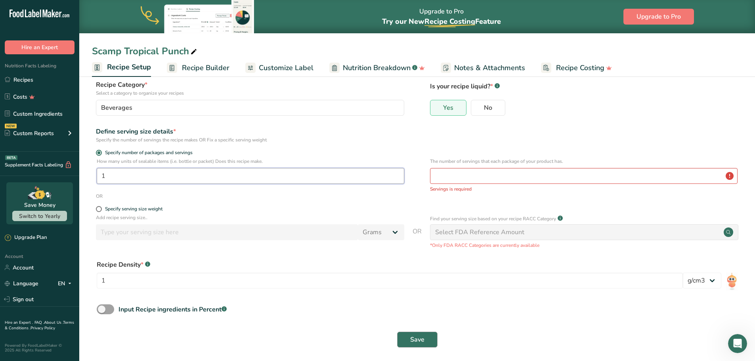
type input "1"
click at [421, 338] on span "Save" at bounding box center [417, 340] width 14 height 10
click at [510, 171] on input "number" at bounding box center [584, 176] width 308 height 16
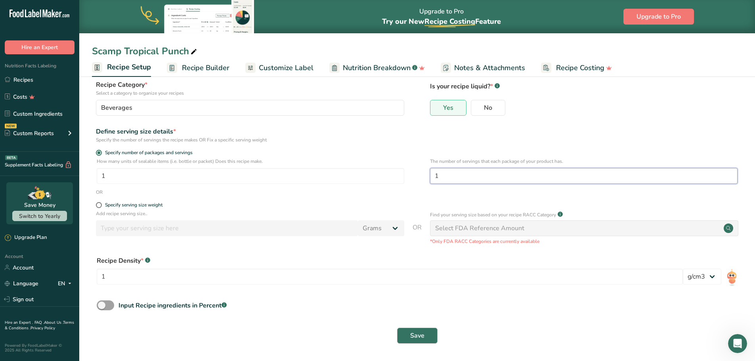
type input "1"
click at [412, 334] on span "Save" at bounding box center [417, 336] width 14 height 10
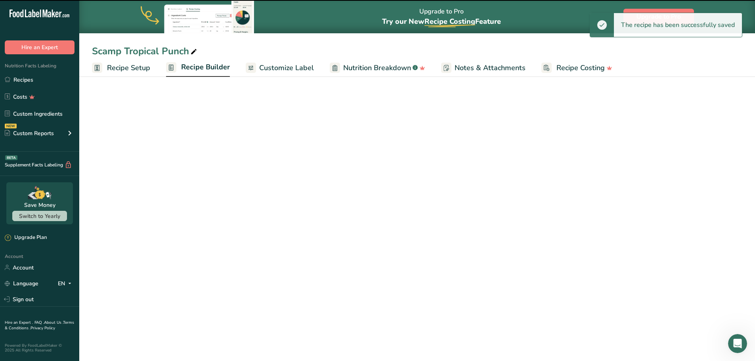
click at [215, 69] on span "Recipe Builder" at bounding box center [205, 67] width 49 height 11
